Goal: Task Accomplishment & Management: Manage account settings

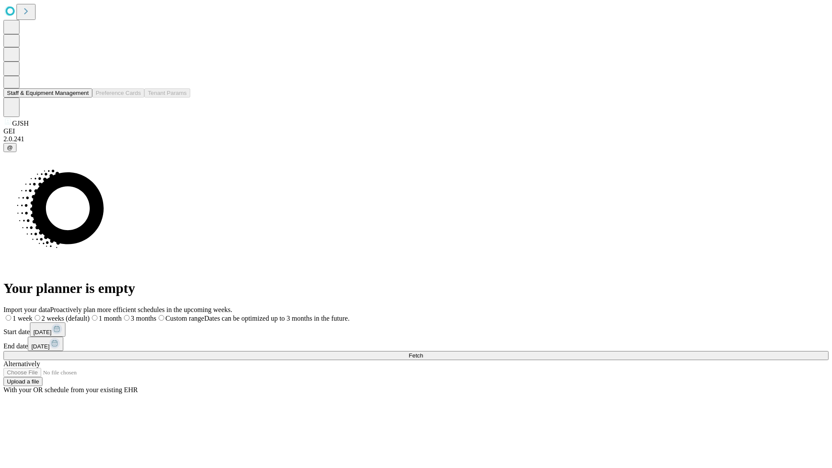
click at [83, 98] on button "Staff & Equipment Management" at bounding box center [47, 92] width 89 height 9
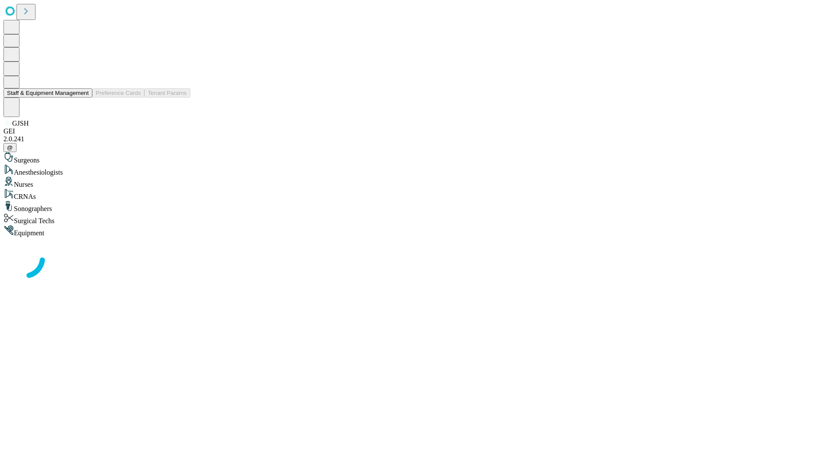
click at [83, 98] on button "Staff & Equipment Management" at bounding box center [47, 92] width 89 height 9
